Goal: Book appointment/travel/reservation

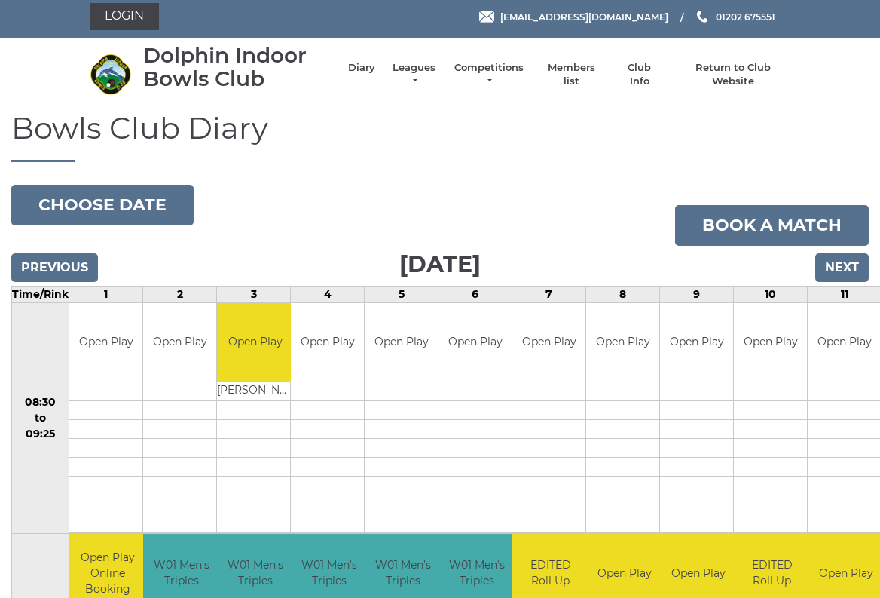
scroll to position [5, 0]
click at [407, 74] on link "Leagues" at bounding box center [413, 74] width 47 height 27
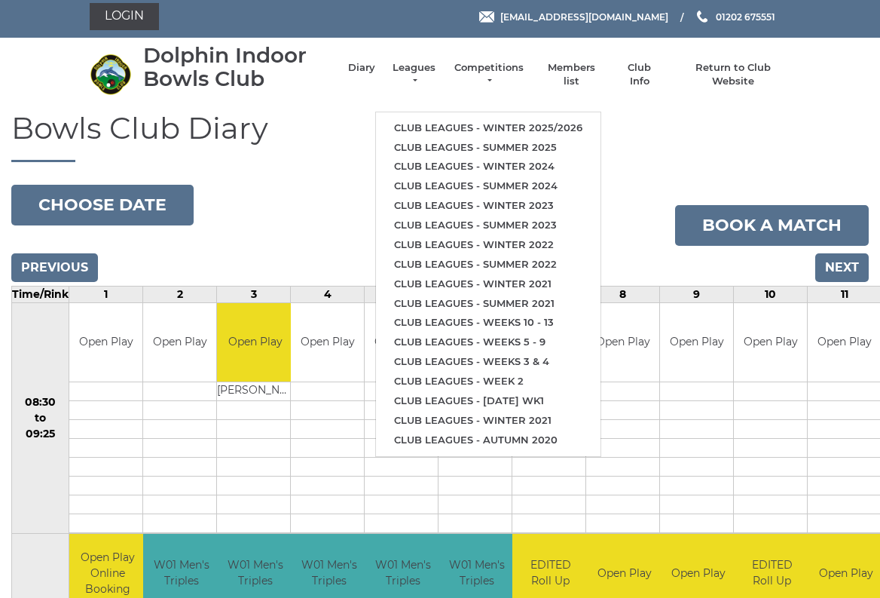
click at [543, 130] on link "Club leagues - Winter 2025/2026" at bounding box center [488, 128] width 225 height 20
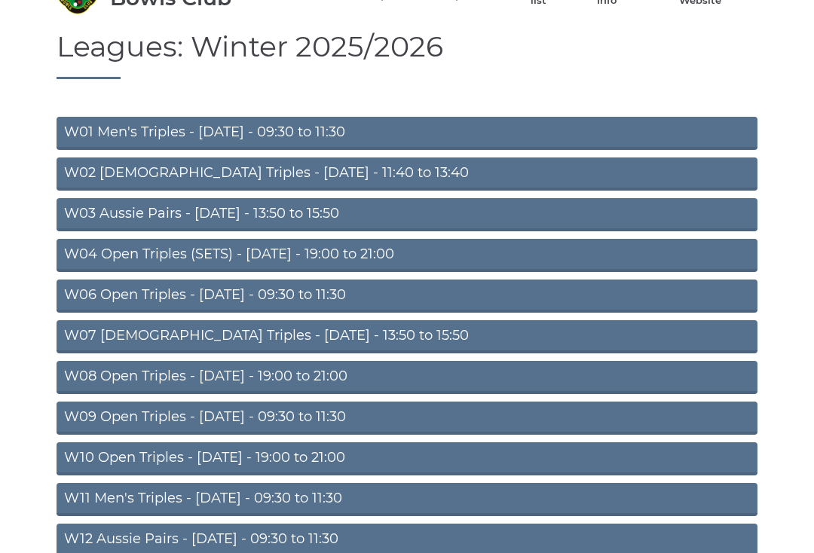
scroll to position [87, 0]
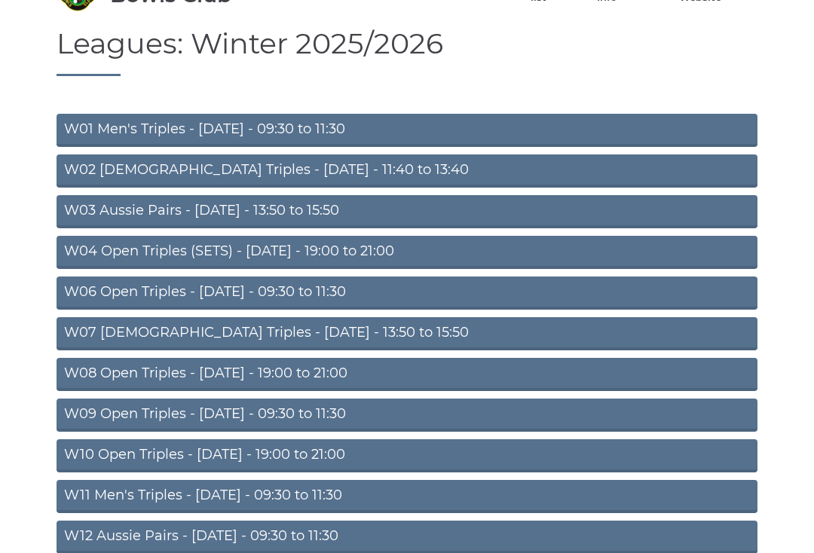
click at [338, 293] on link "W06 Open Triples - Tuesday - 09:30 to 11:30" at bounding box center [407, 293] width 701 height 33
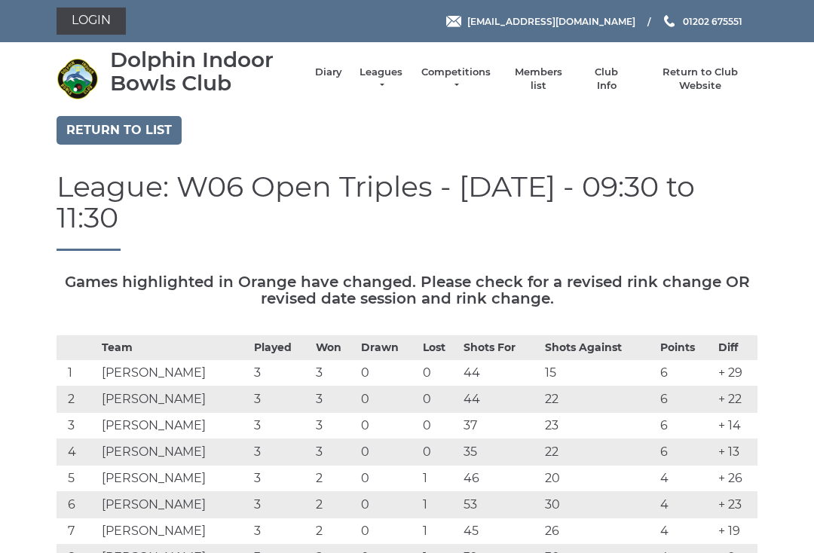
click at [381, 87] on link "Leagues" at bounding box center [380, 79] width 47 height 27
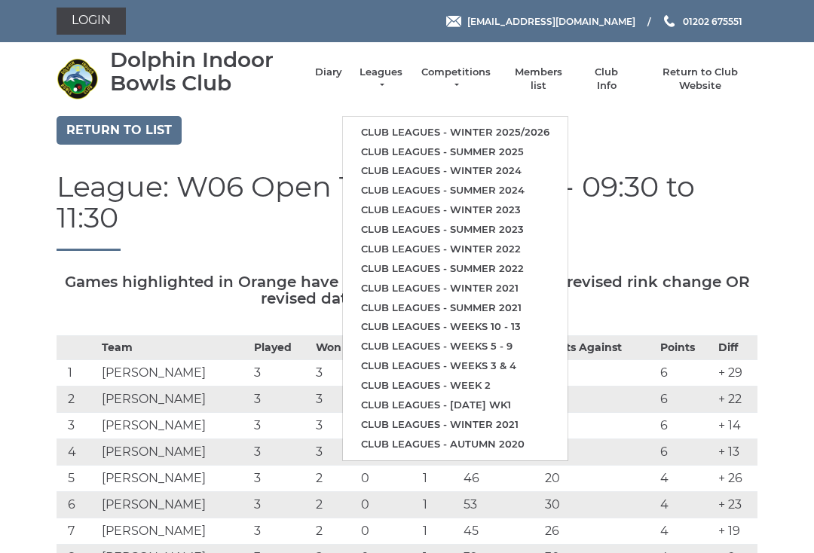
click at [475, 128] on link "Club leagues - Winter 2025/2026" at bounding box center [455, 133] width 225 height 20
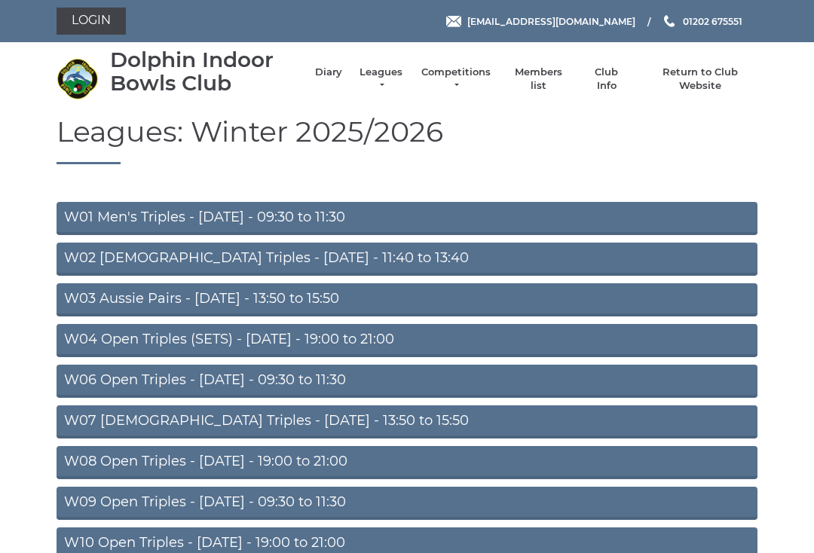
click at [316, 381] on link "W06 Open Triples - Tuesday - 09:30 to 11:30" at bounding box center [407, 381] width 701 height 33
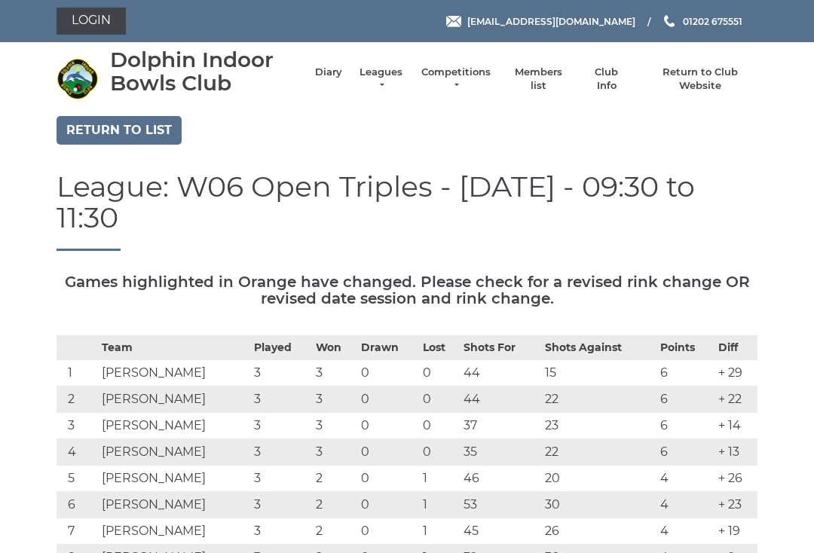
click at [384, 69] on link "Leagues" at bounding box center [380, 79] width 47 height 27
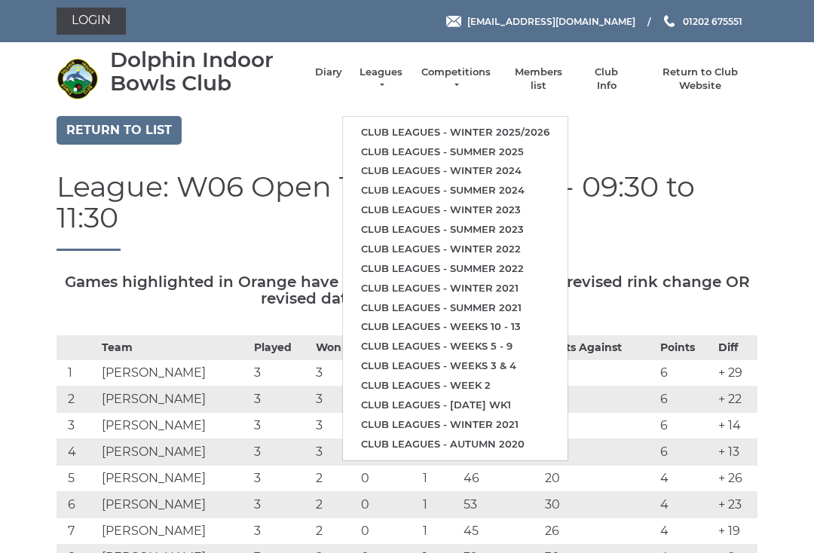
click at [525, 132] on link "Club leagues - Winter 2025/2026" at bounding box center [455, 133] width 225 height 20
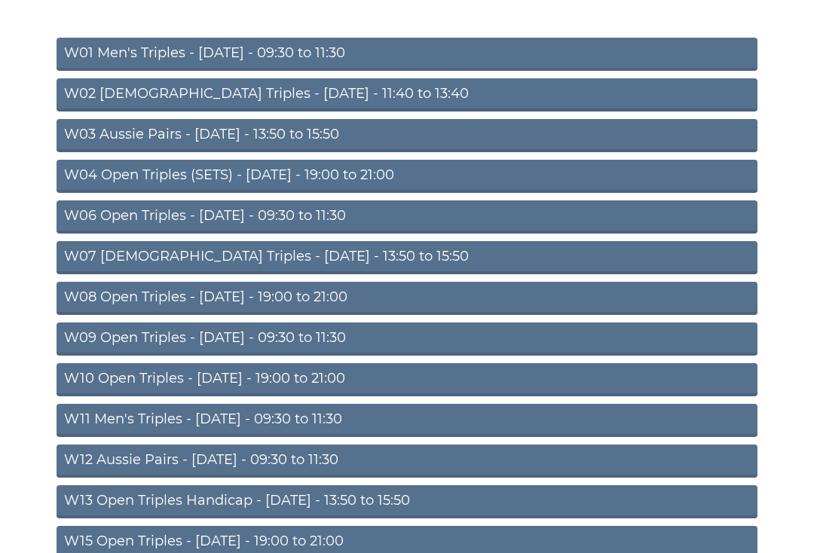
scroll to position [165, 0]
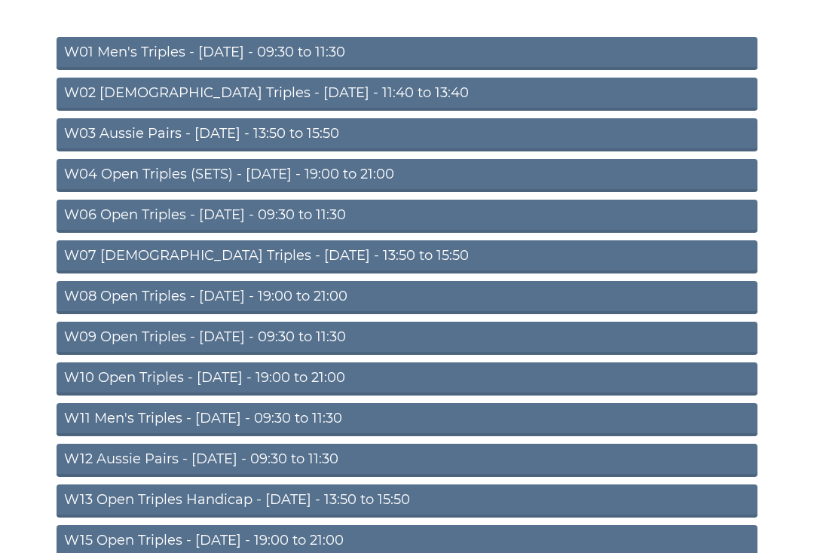
click at [378, 340] on link "W09 Open Triples - [DATE] - 09:30 to 11:30" at bounding box center [407, 338] width 701 height 33
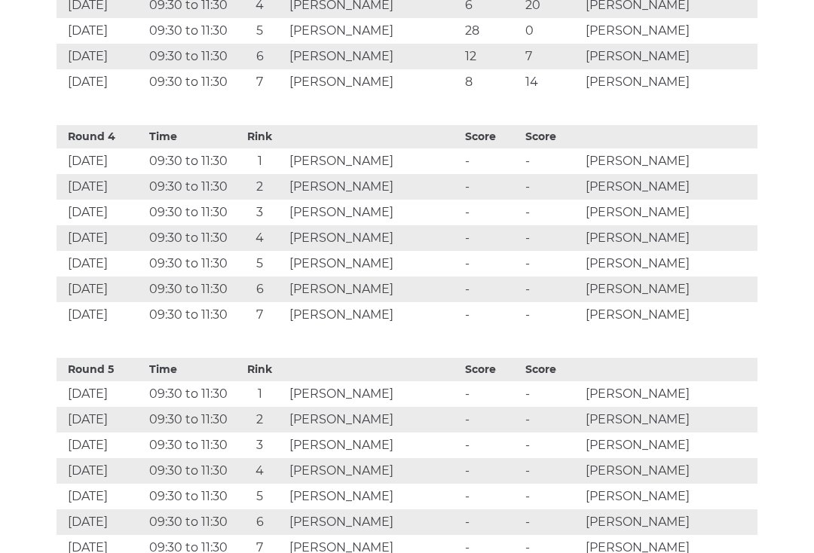
scroll to position [1448, 0]
click at [723, 352] on div "Round 5 Time Rink Score Score 22 Oct 2025 09:30 to 11:30 1 Ted GILES - - John B…" at bounding box center [407, 455] width 701 height 210
click at [723, 226] on td "James GARRETT" at bounding box center [670, 238] width 176 height 26
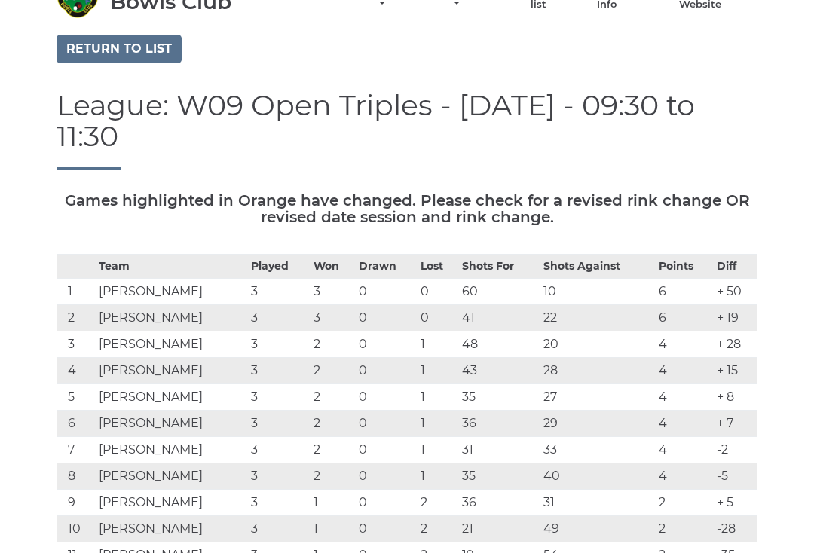
scroll to position [0, 0]
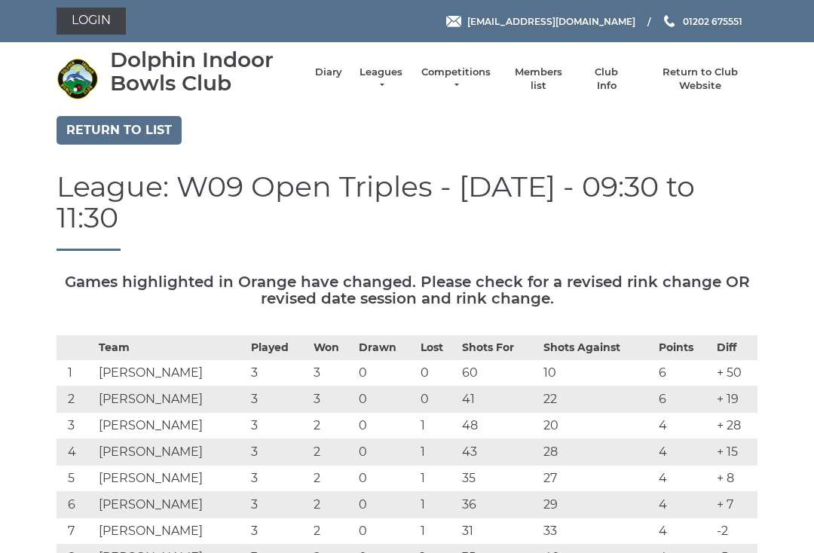
click at [173, 132] on link "Return to list" at bounding box center [119, 130] width 125 height 29
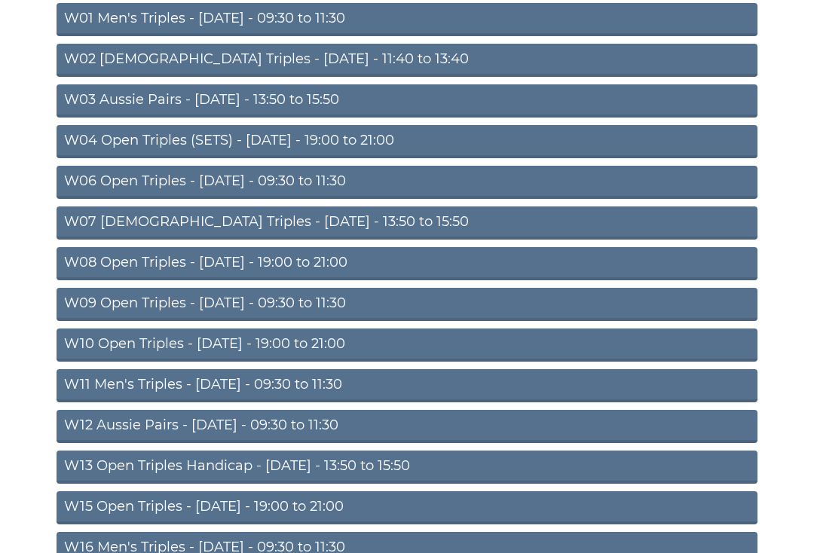
scroll to position [199, 0]
click at [608, 196] on link "W06 Open Triples - [DATE] - 09:30 to 11:30" at bounding box center [407, 182] width 701 height 33
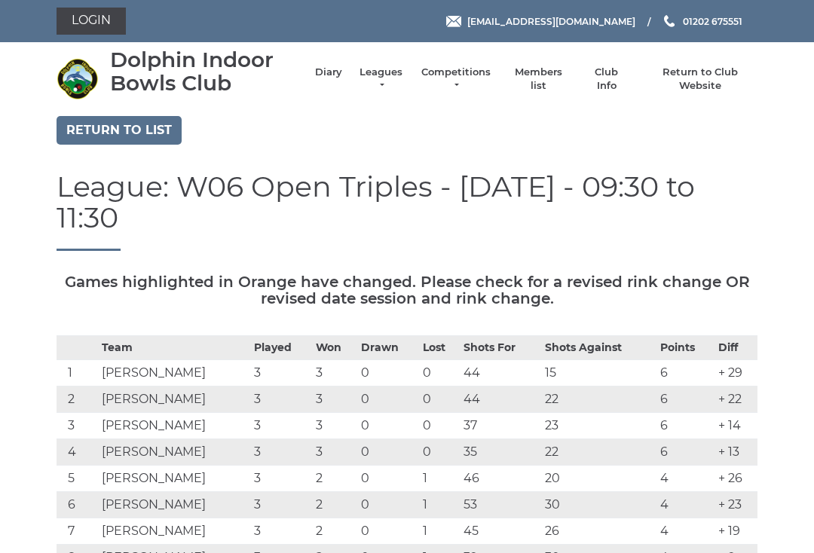
click at [160, 118] on link "Return to list" at bounding box center [119, 130] width 125 height 29
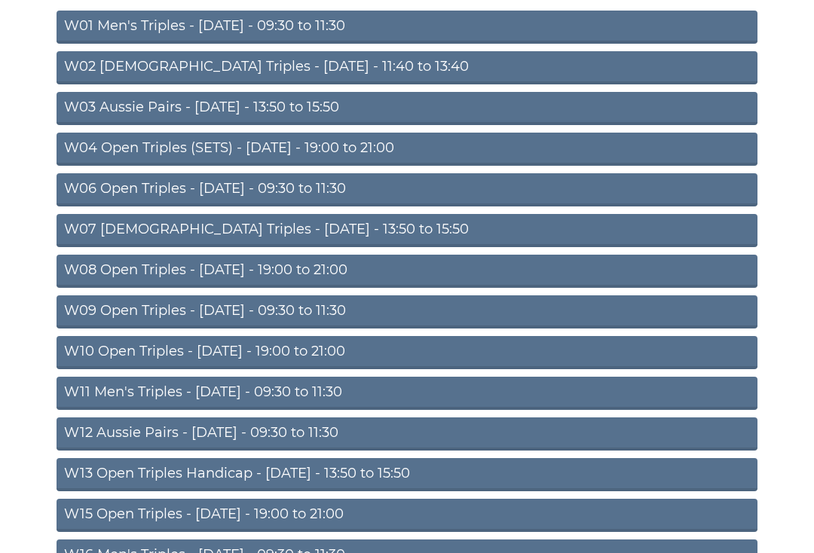
scroll to position [193, 0]
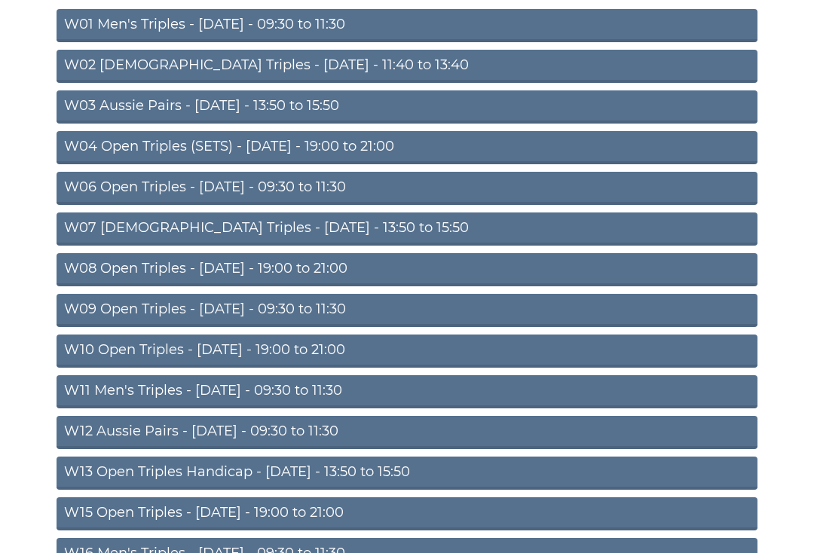
click at [382, 316] on link "W09 Open Triples - [DATE] - 09:30 to 11:30" at bounding box center [407, 310] width 701 height 33
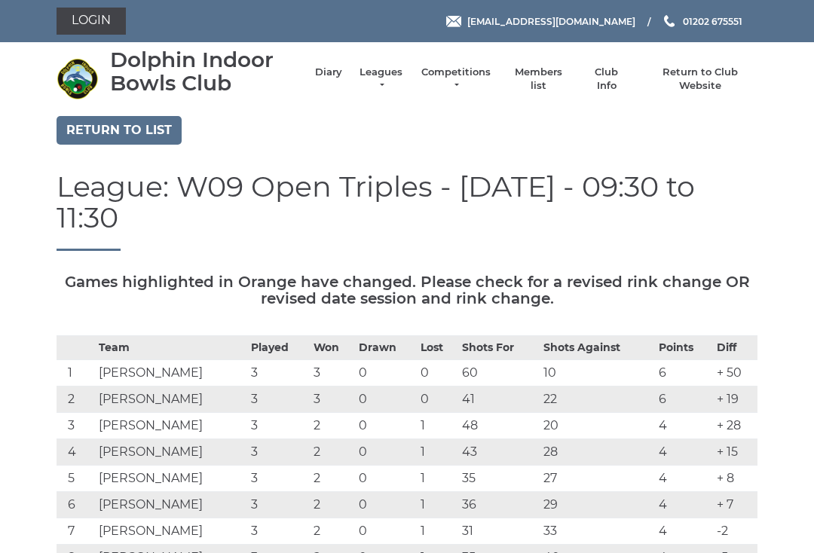
click at [167, 125] on link "Return to list" at bounding box center [119, 130] width 125 height 29
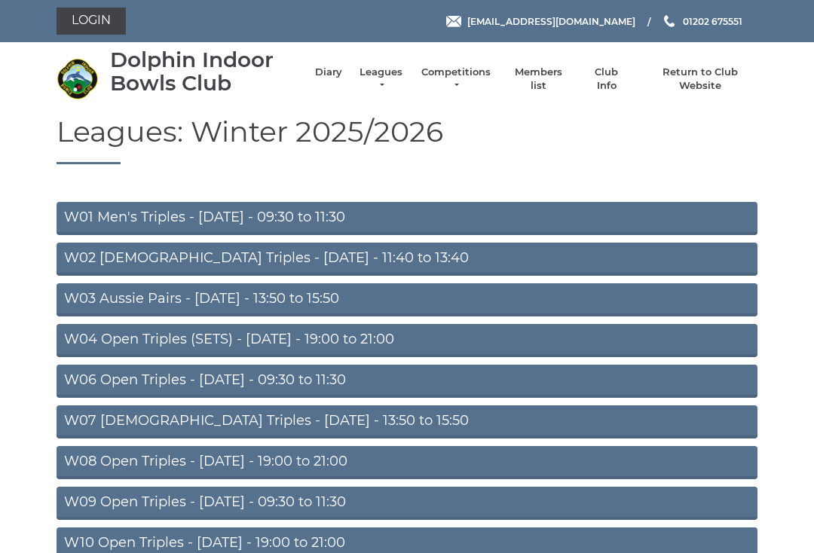
click at [354, 383] on link "W06 Open Triples - Tuesday - 09:30 to 11:30" at bounding box center [407, 381] width 701 height 33
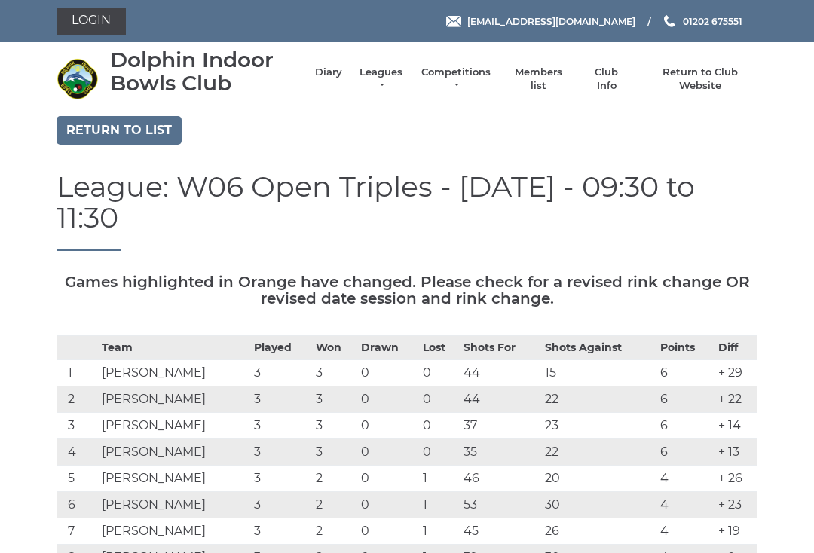
click at [328, 75] on link "Diary" at bounding box center [328, 73] width 27 height 14
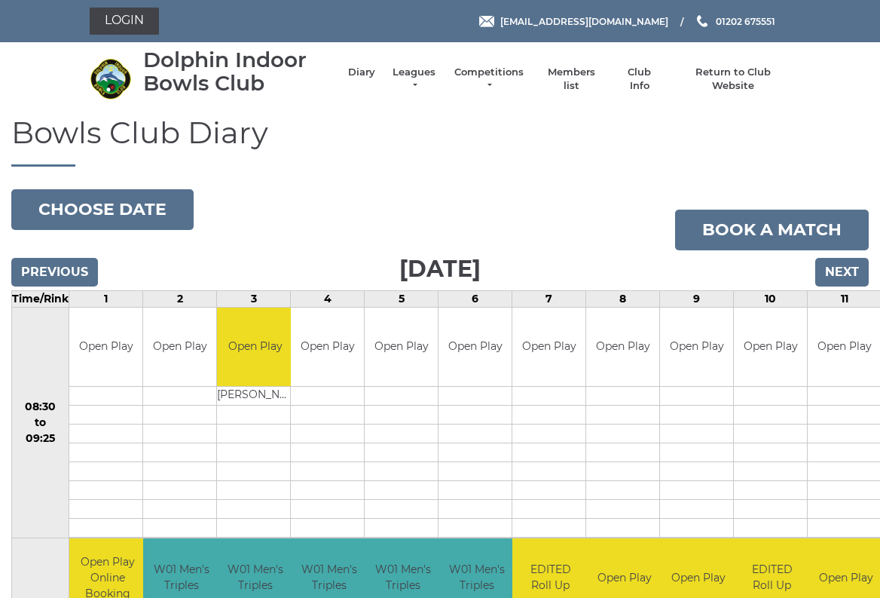
click at [839, 272] on input "Next" at bounding box center [841, 272] width 53 height 29
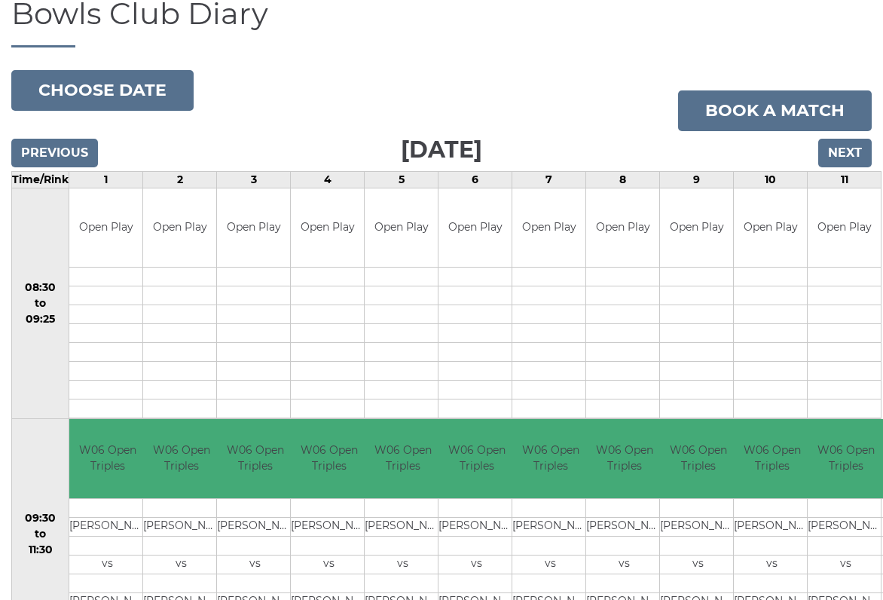
scroll to position [118, 0]
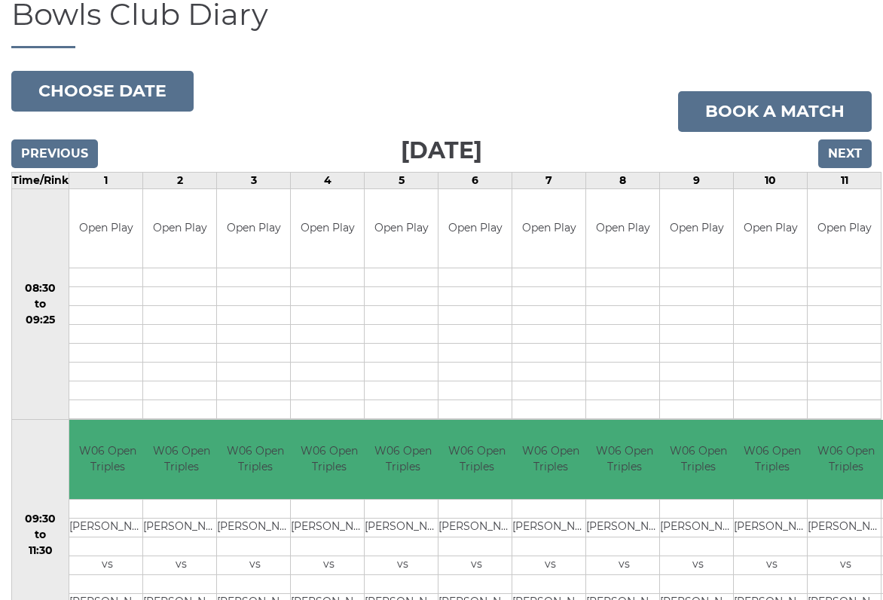
click at [853, 155] on input "Next" at bounding box center [844, 153] width 53 height 29
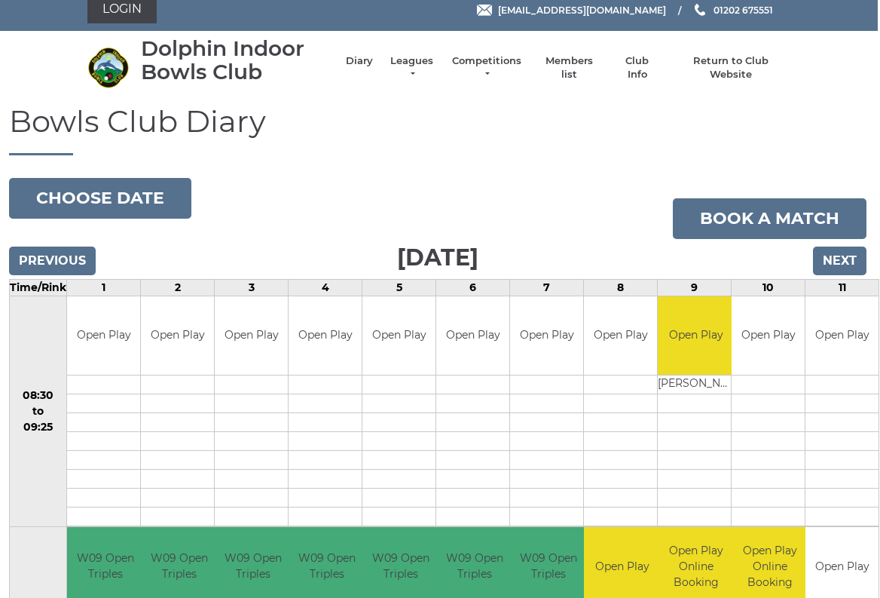
scroll to position [0, 3]
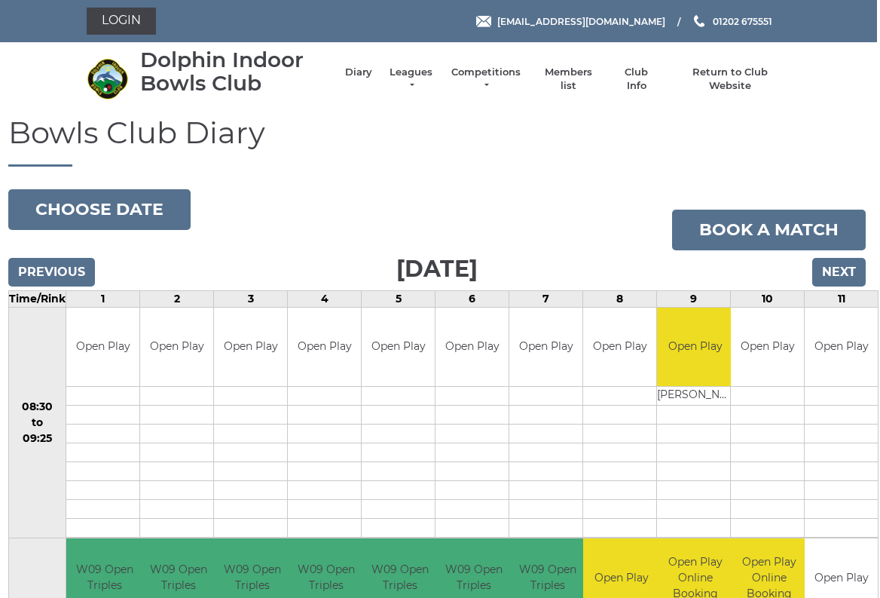
click at [864, 247] on link "Book a match" at bounding box center [769, 229] width 194 height 41
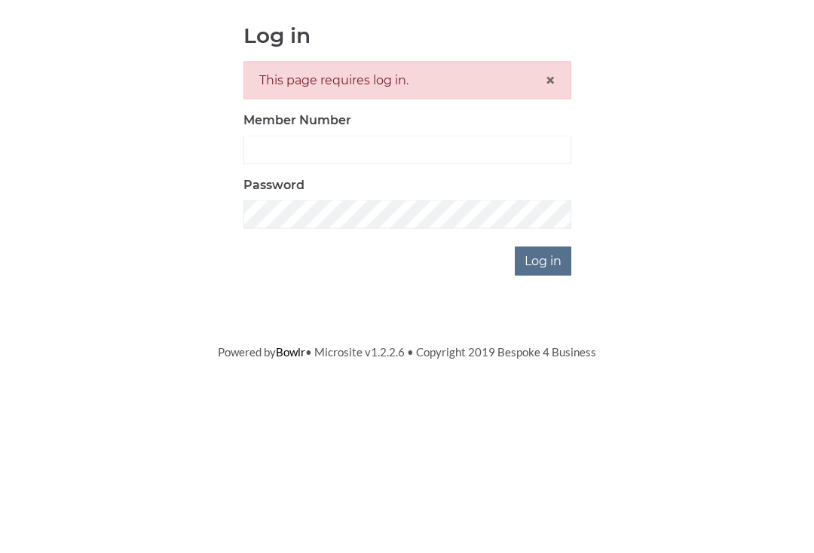
scroll to position [160, 0]
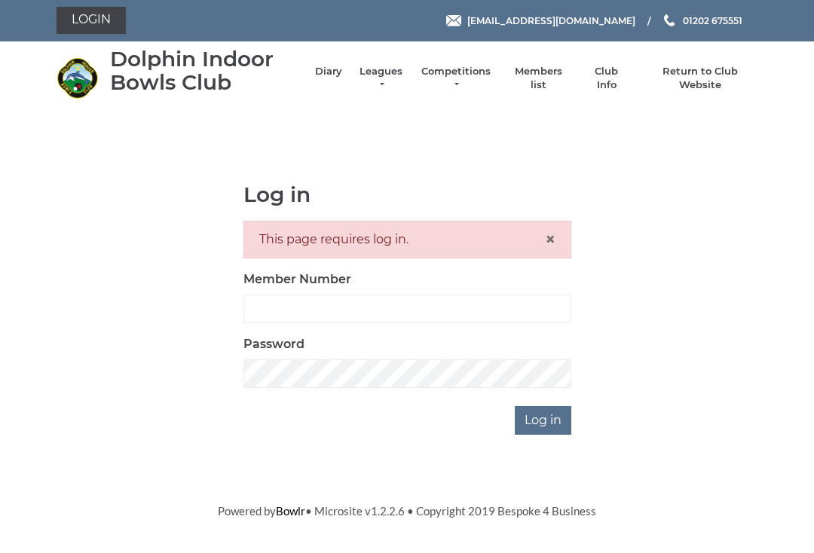
click at [381, 76] on link "Leagues" at bounding box center [380, 79] width 47 height 27
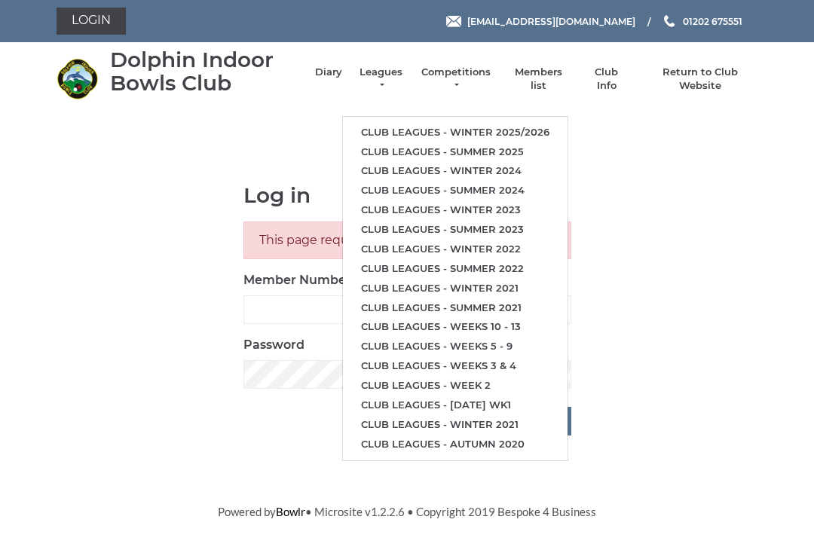
scroll to position [0, 0]
click at [319, 71] on link "Diary" at bounding box center [328, 73] width 27 height 14
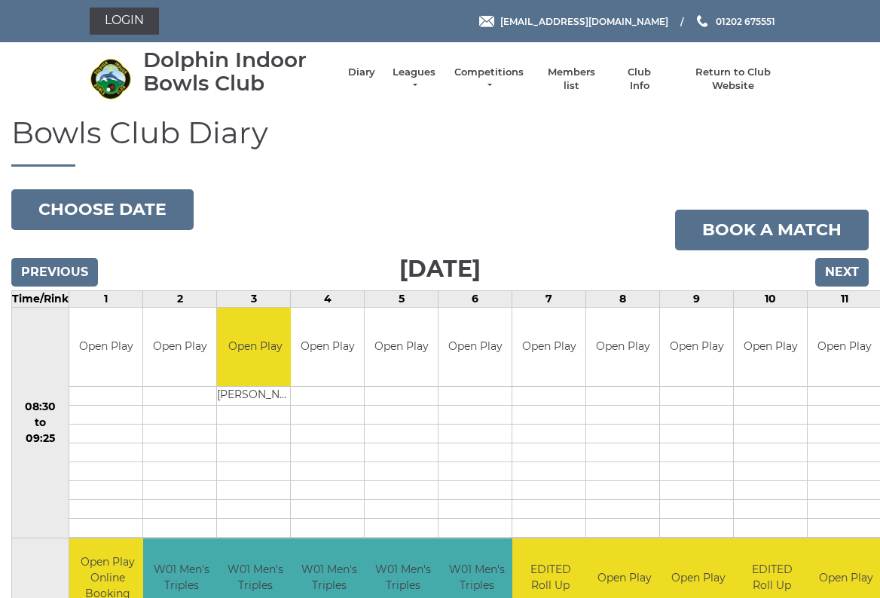
click at [839, 271] on input "Next" at bounding box center [841, 272] width 53 height 29
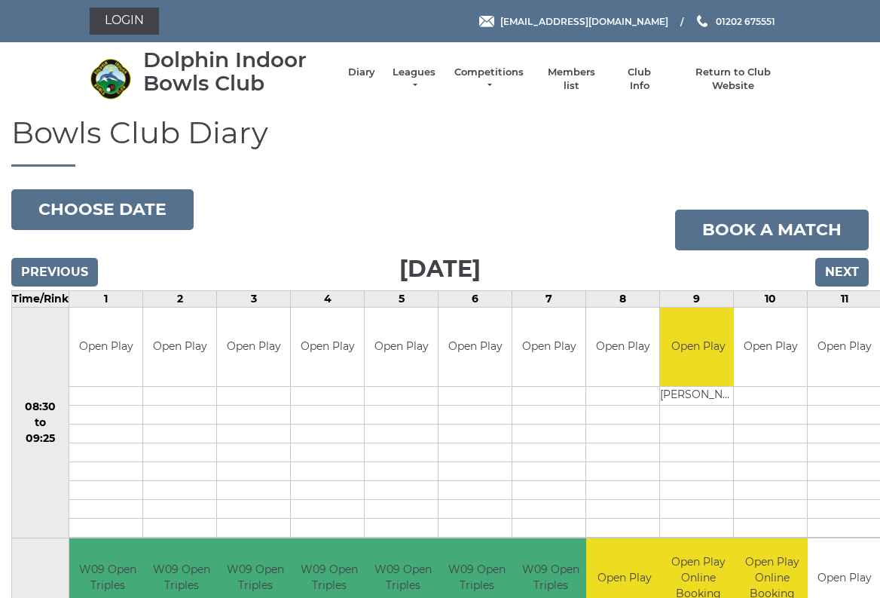
scroll to position [5, 0]
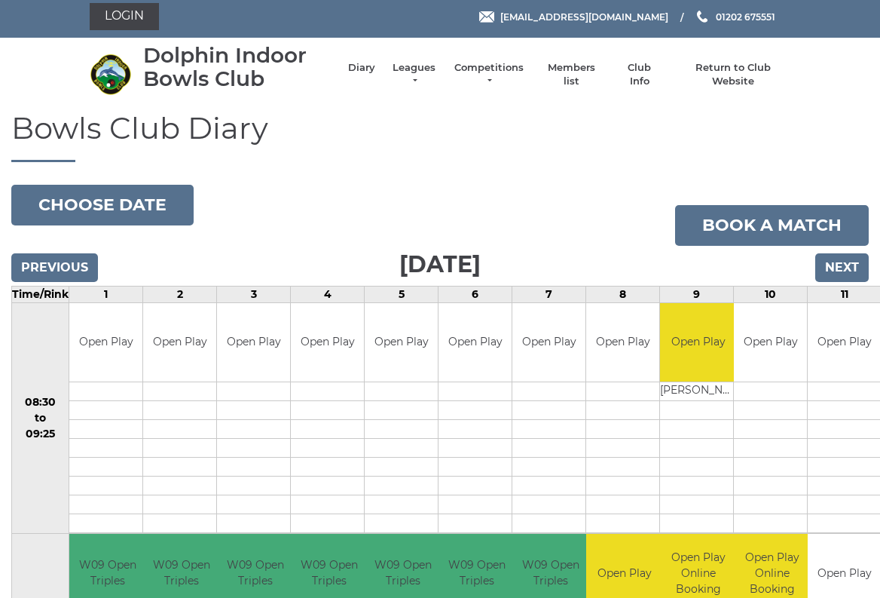
click at [845, 267] on input "Next" at bounding box center [841, 267] width 53 height 29
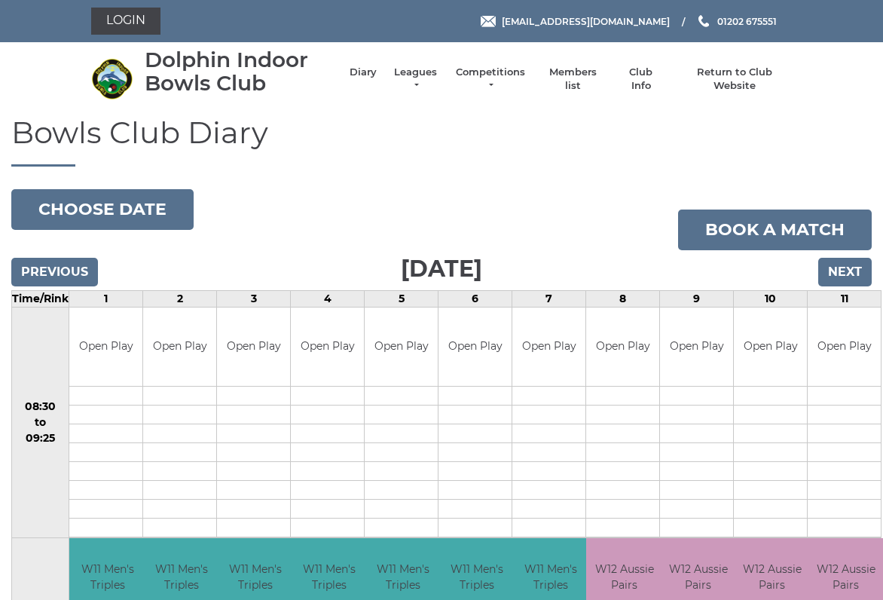
scroll to position [5, 0]
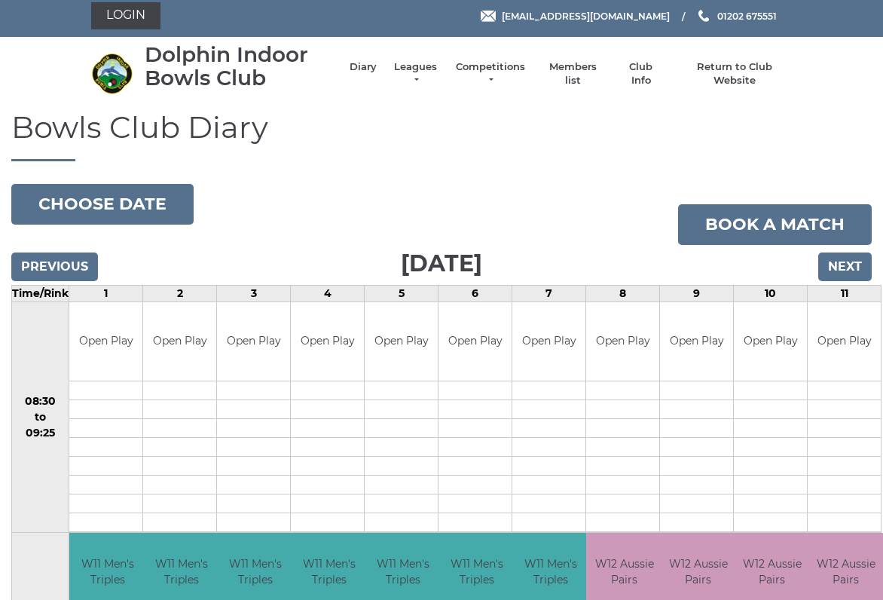
click at [845, 270] on input "Next" at bounding box center [844, 266] width 53 height 29
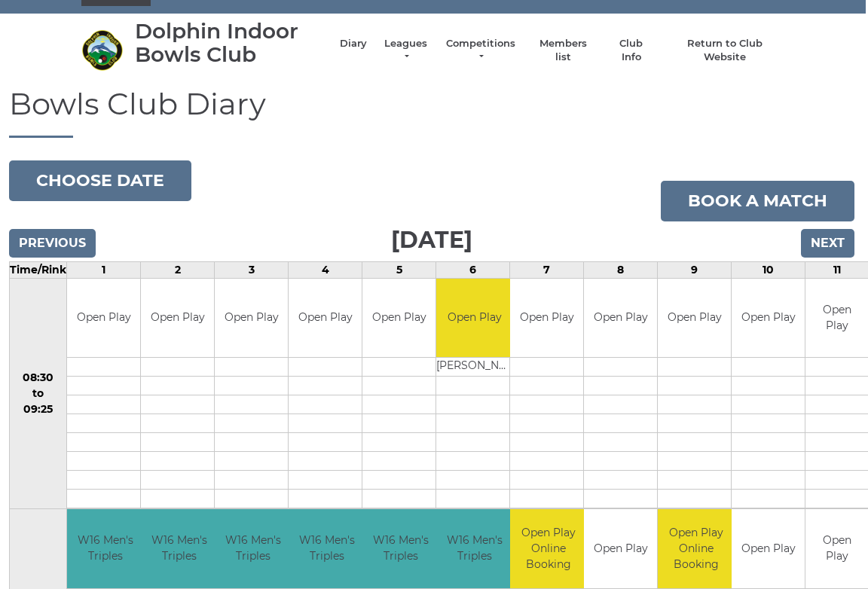
scroll to position [0, 2]
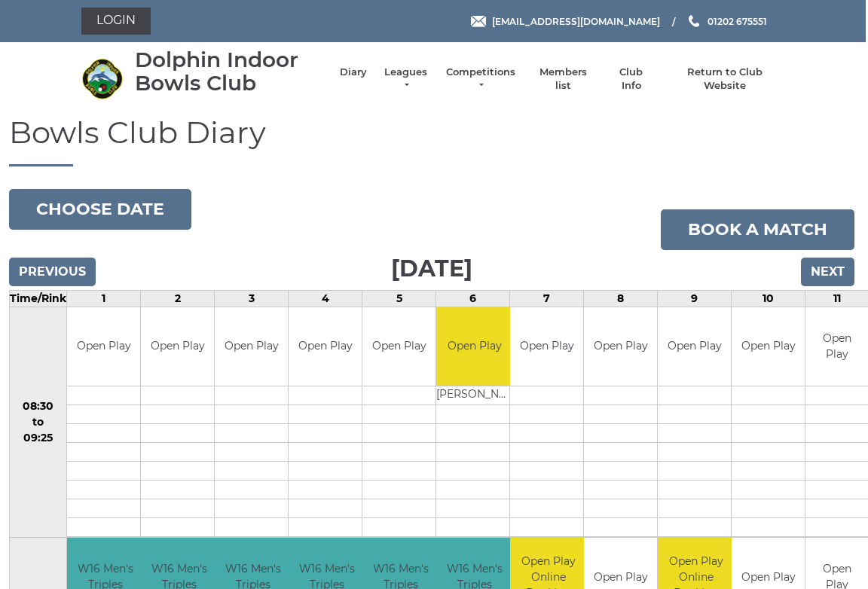
click at [78, 277] on input "Previous" at bounding box center [52, 272] width 87 height 29
